Goal: Transaction & Acquisition: Purchase product/service

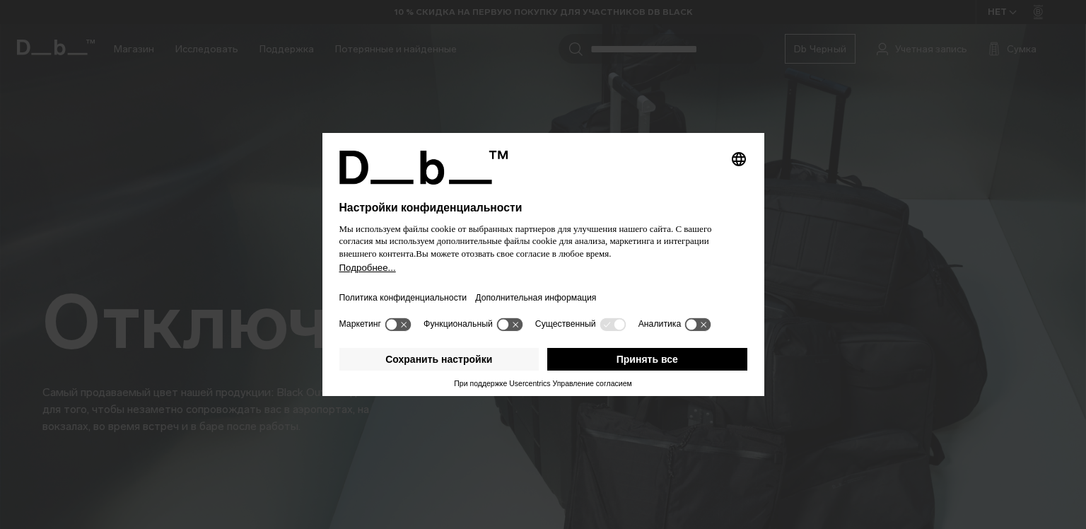
drag, startPoint x: 669, startPoint y: 361, endPoint x: 658, endPoint y: 352, distance: 14.1
click at [669, 361] on button "Принять все" at bounding box center [647, 359] width 200 height 23
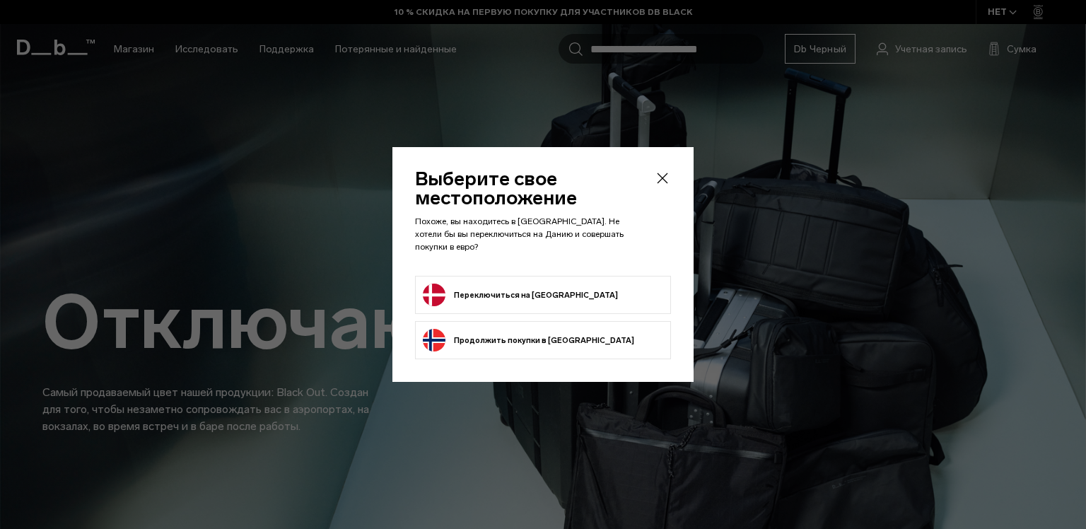
click at [581, 285] on form "Переключиться на Данию" at bounding box center [543, 295] width 240 height 23
click at [530, 288] on button "Переключиться на Данию" at bounding box center [520, 295] width 195 height 23
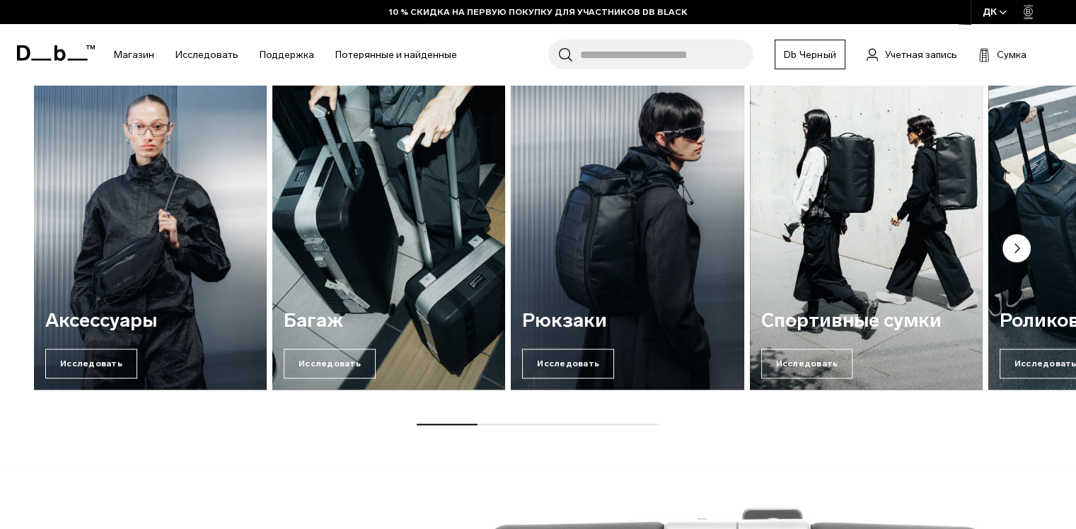
scroll to position [1715, 0]
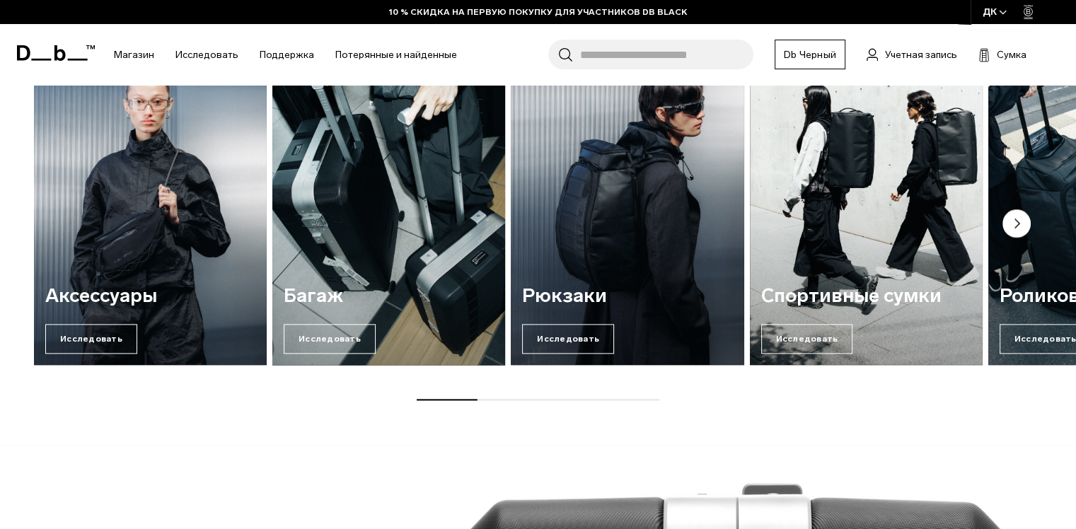
click at [445, 247] on img "2 / 7" at bounding box center [389, 208] width 240 height 324
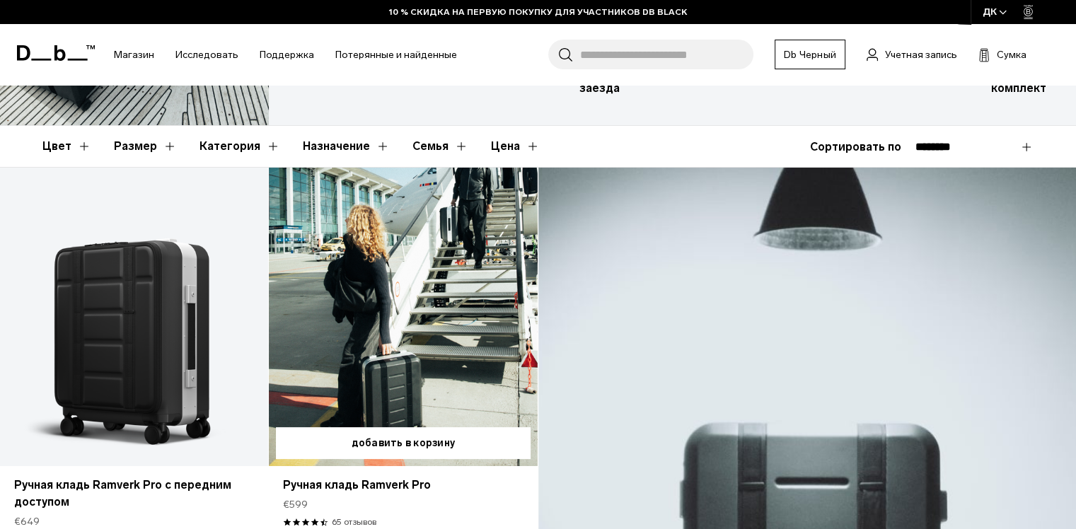
scroll to position [283, 0]
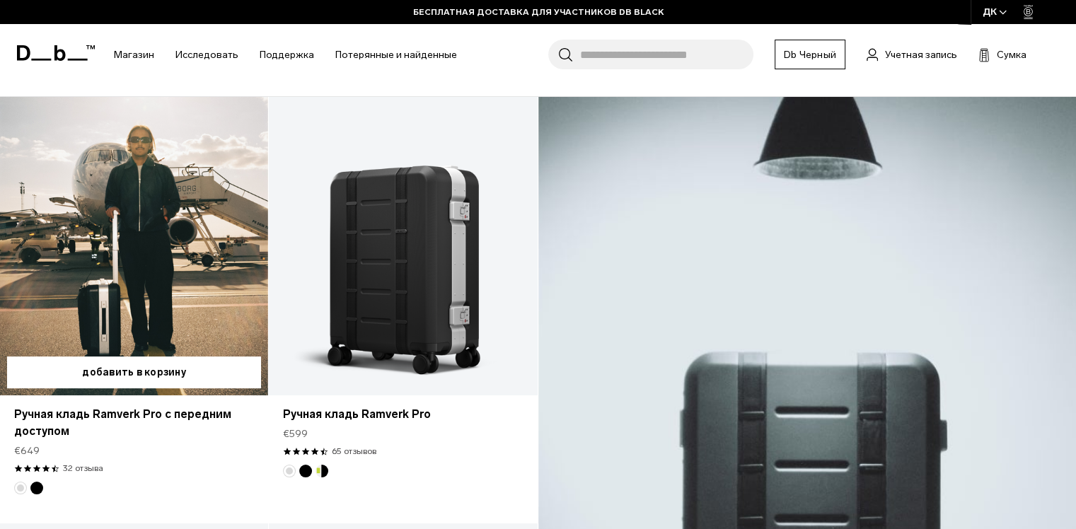
click at [195, 269] on link "Ручная кладь Ramverk Pro с передним доступом" at bounding box center [134, 246] width 268 height 298
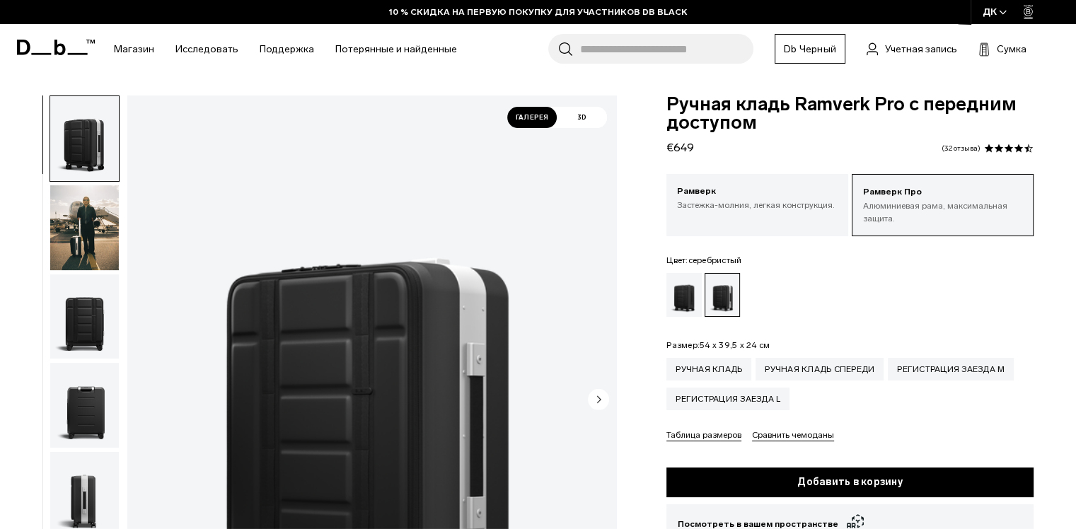
click at [102, 248] on img "button" at bounding box center [84, 227] width 69 height 85
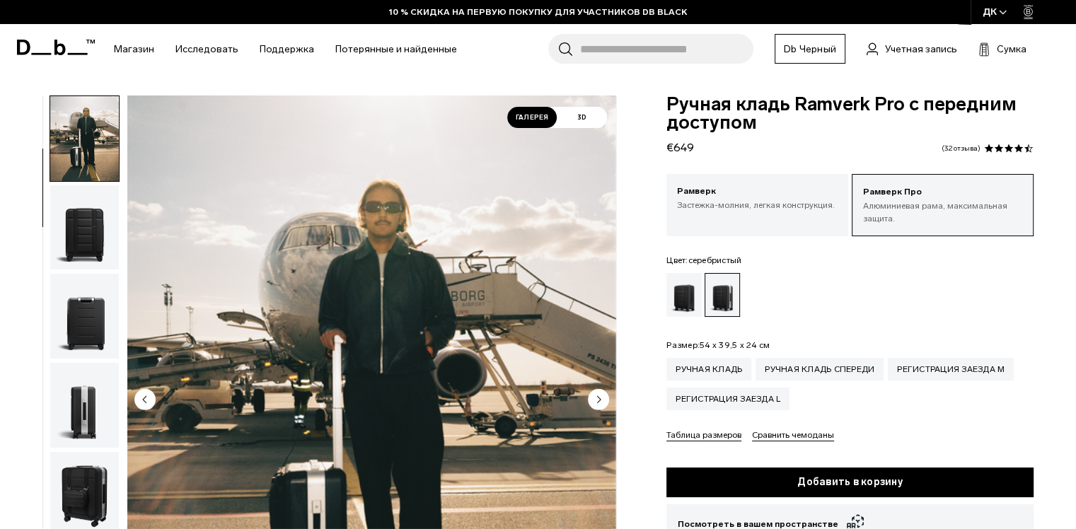
click at [86, 310] on img "button" at bounding box center [84, 316] width 69 height 85
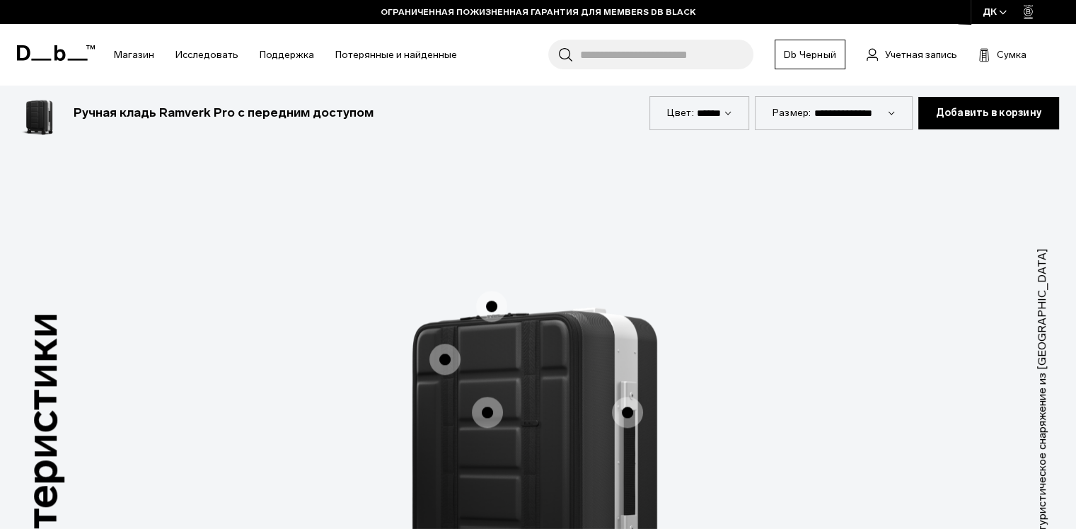
scroll to position [1980, 0]
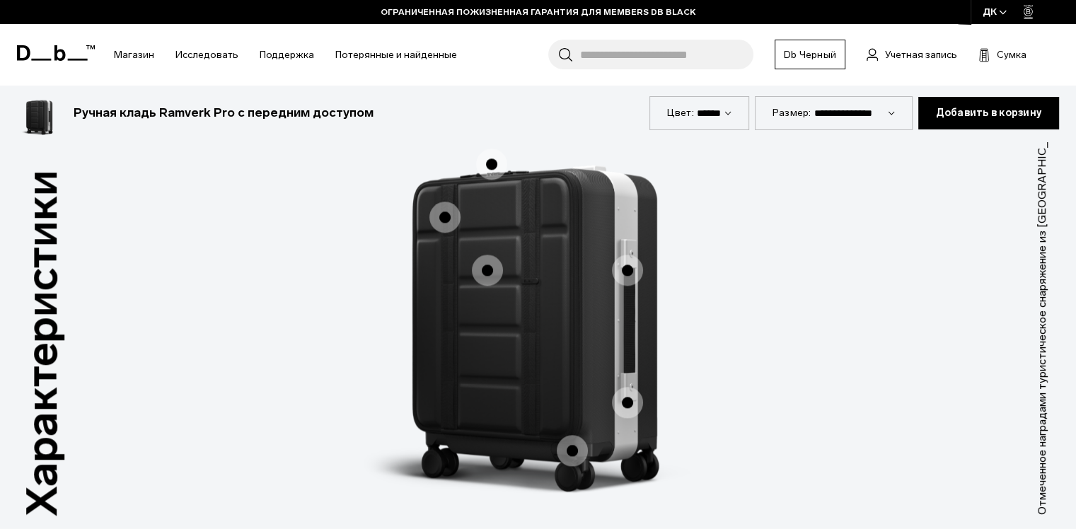
click at [483, 263] on span "1 / 3" at bounding box center [487, 270] width 31 height 31
click at [447, 214] on span "1 / 3" at bounding box center [444, 217] width 31 height 31
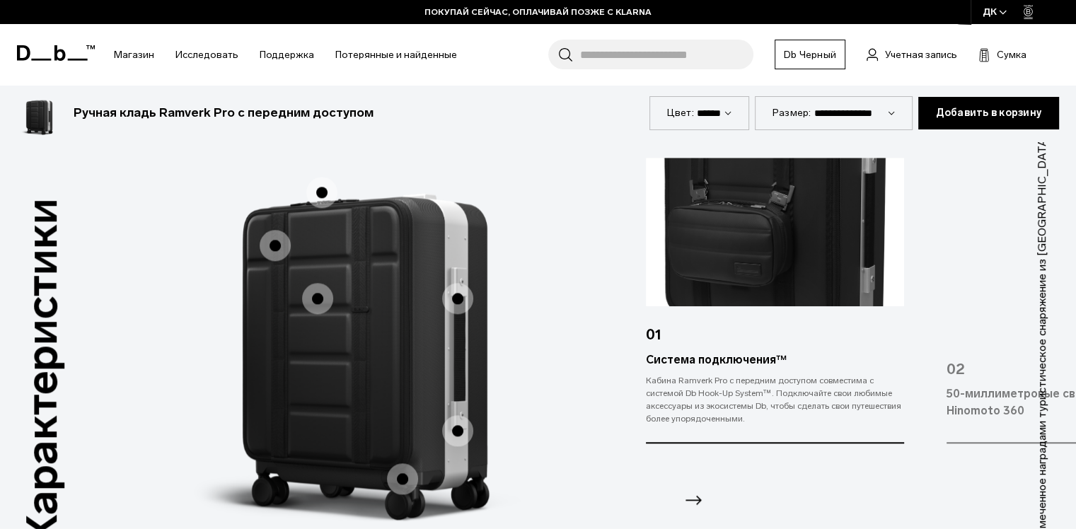
scroll to position [2051, 0]
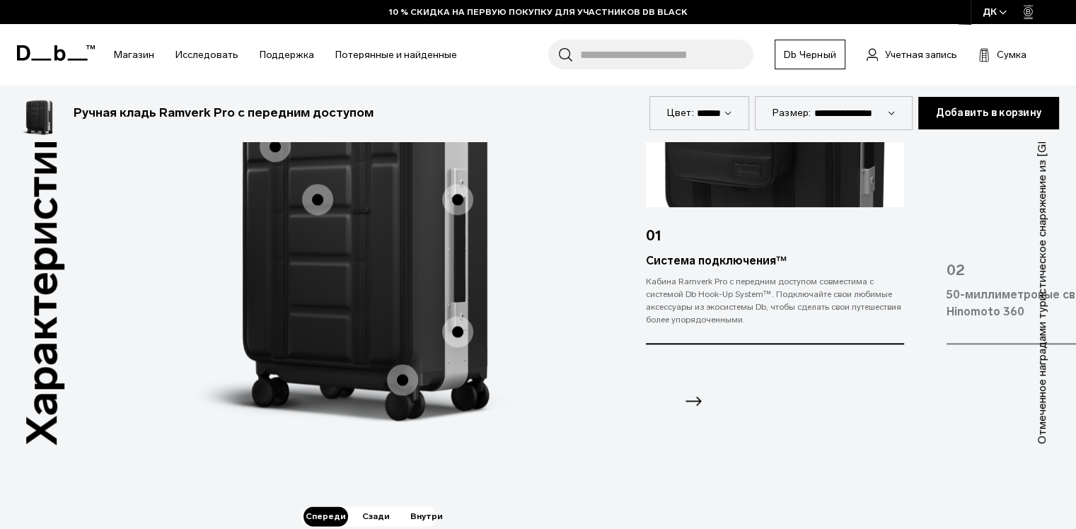
click at [692, 403] on icon "Следующий слайд" at bounding box center [693, 401] width 23 height 23
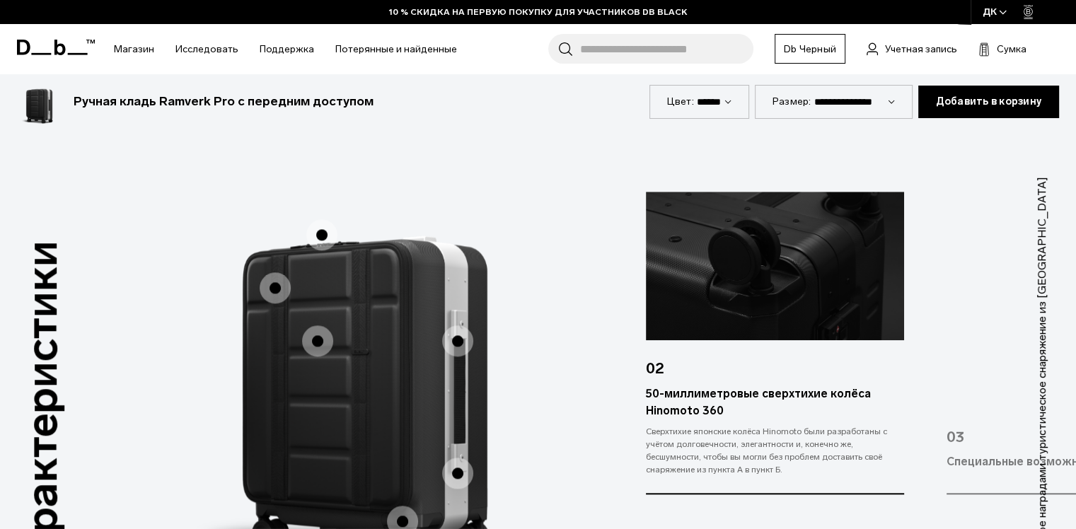
scroll to position [1980, 0]
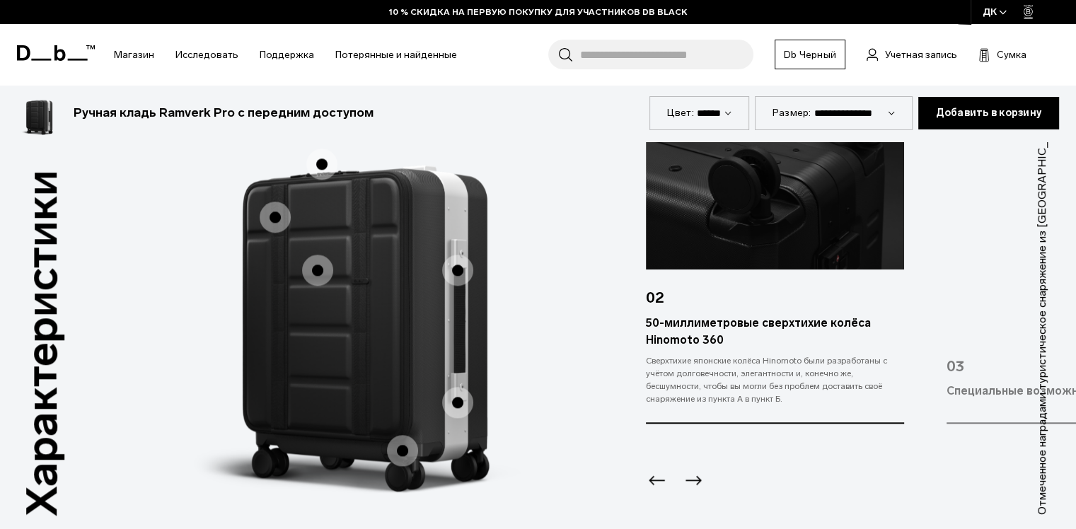
click at [693, 480] on icon "Следующий слайд" at bounding box center [693, 480] width 23 height 23
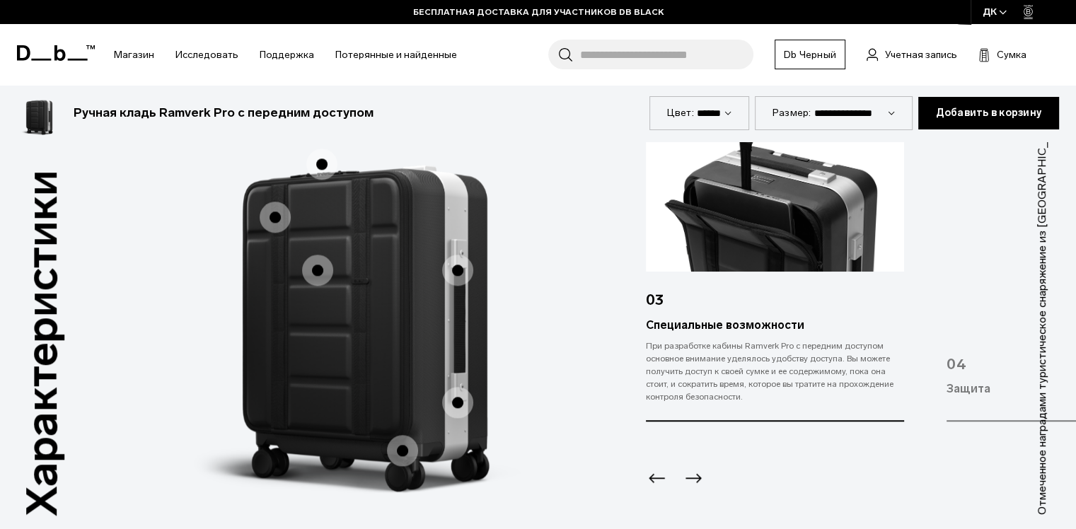
click at [693, 480] on icon "Следующий слайд" at bounding box center [693, 478] width 23 height 23
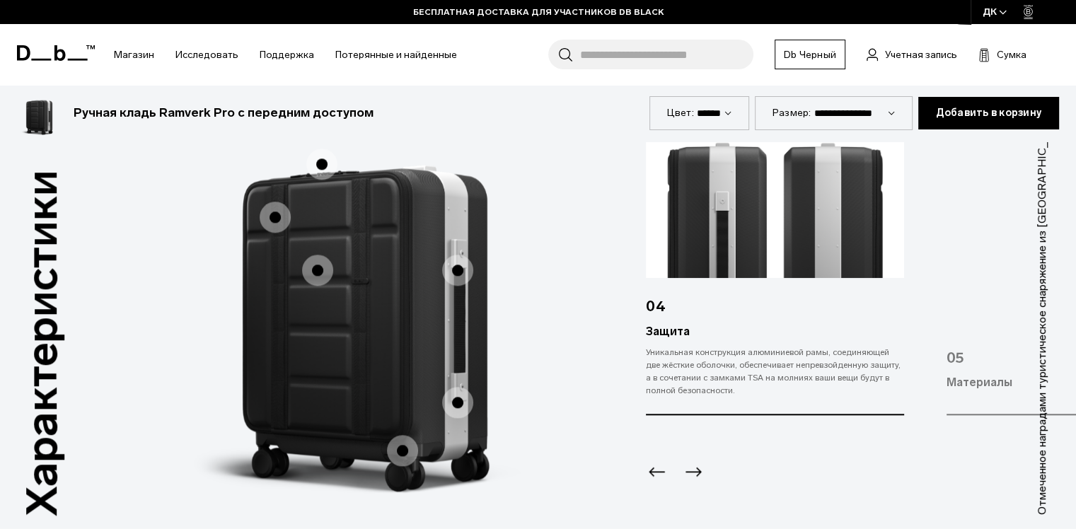
click at [693, 480] on icon "Следующий слайд" at bounding box center [693, 471] width 23 height 23
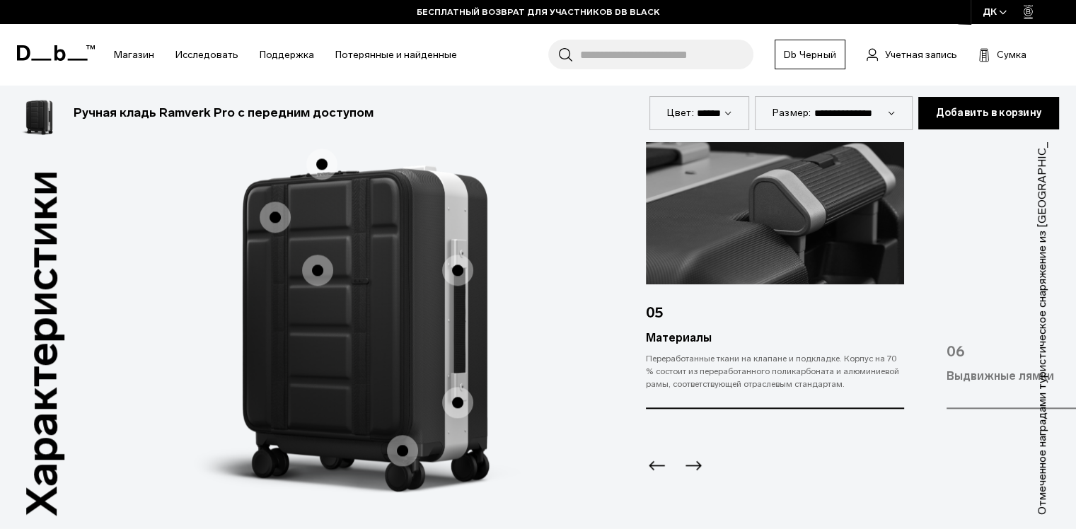
click at [693, 480] on div "Следующий слайд" at bounding box center [691, 469] width 19 height 31
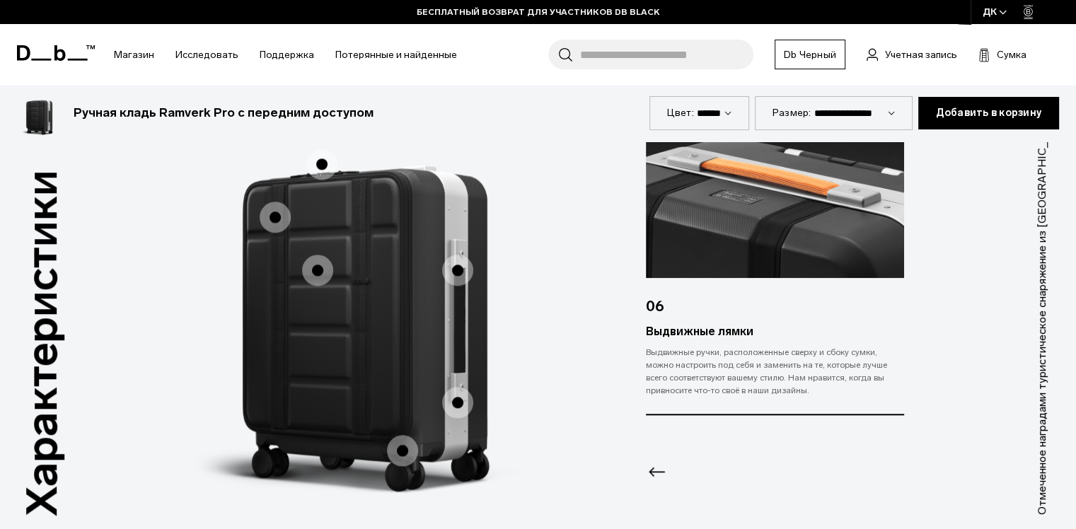
click at [693, 480] on div at bounding box center [775, 453] width 258 height 76
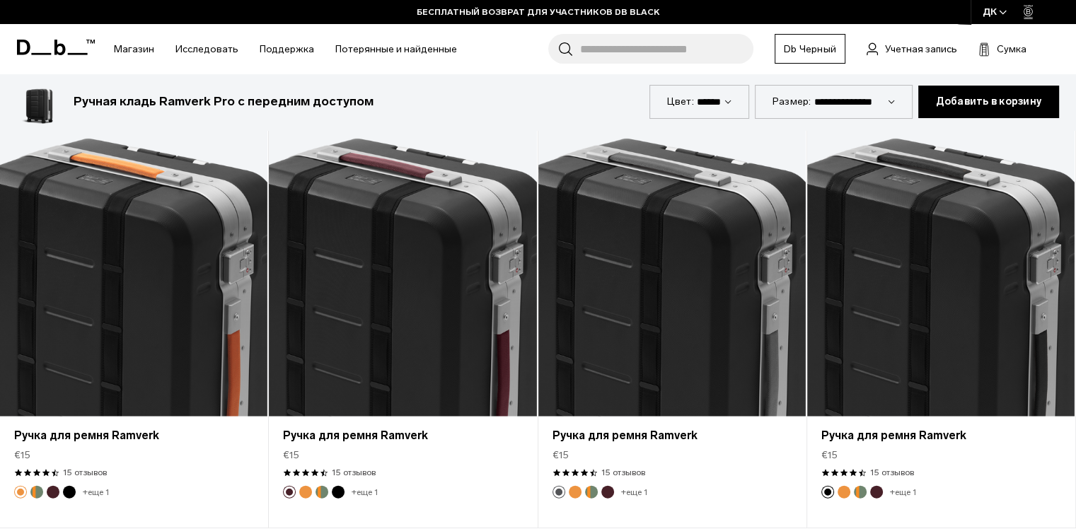
scroll to position [3182, 0]
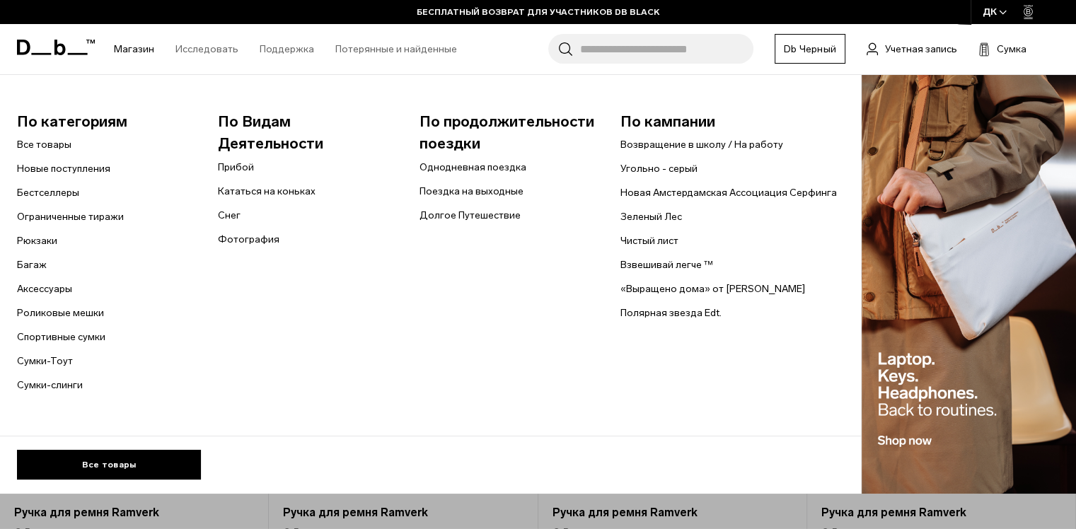
click at [139, 47] on link "Магазин" at bounding box center [134, 49] width 40 height 50
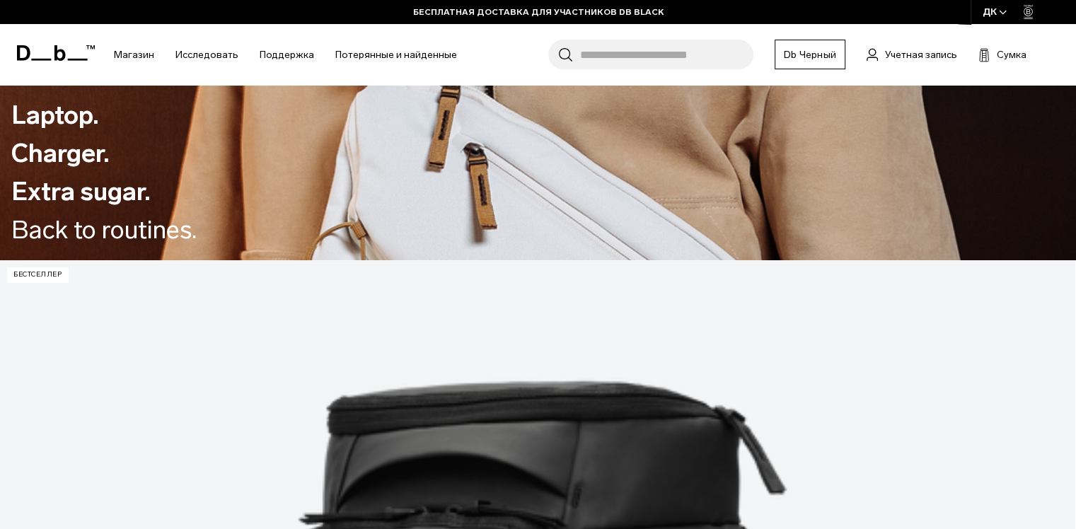
scroll to position [919, 0]
